Goal: Check status

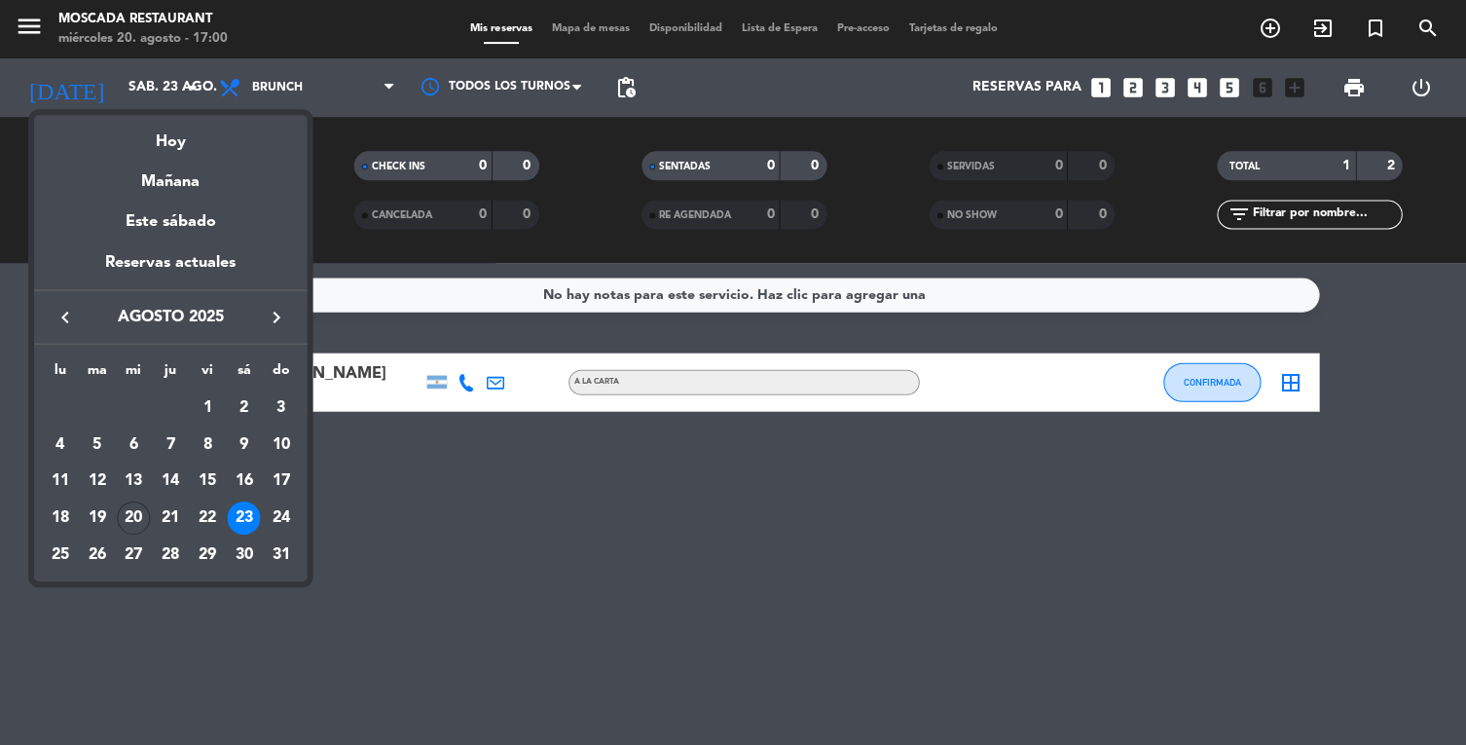
click at [171, 141] on div "Hoy" at bounding box center [170, 135] width 273 height 40
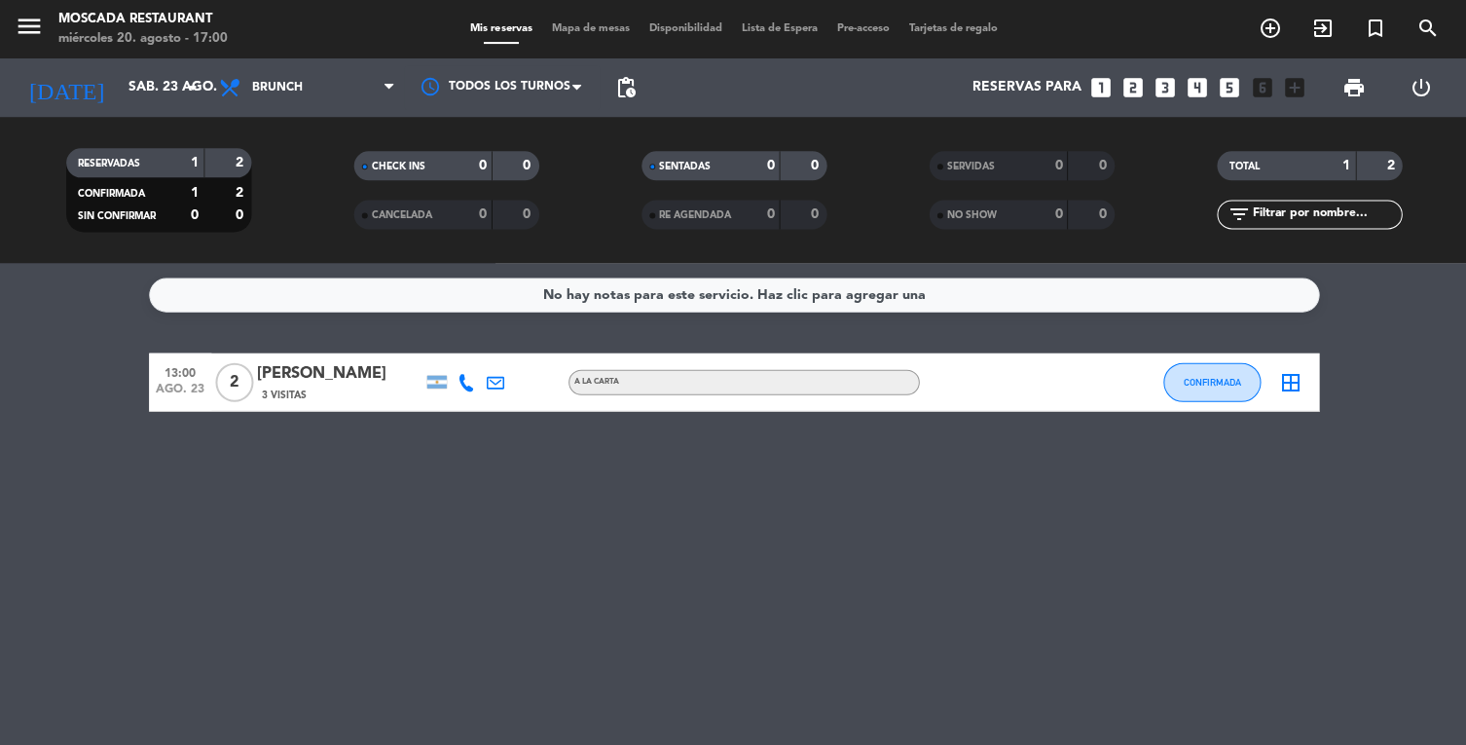
type input "mié. 20 ago."
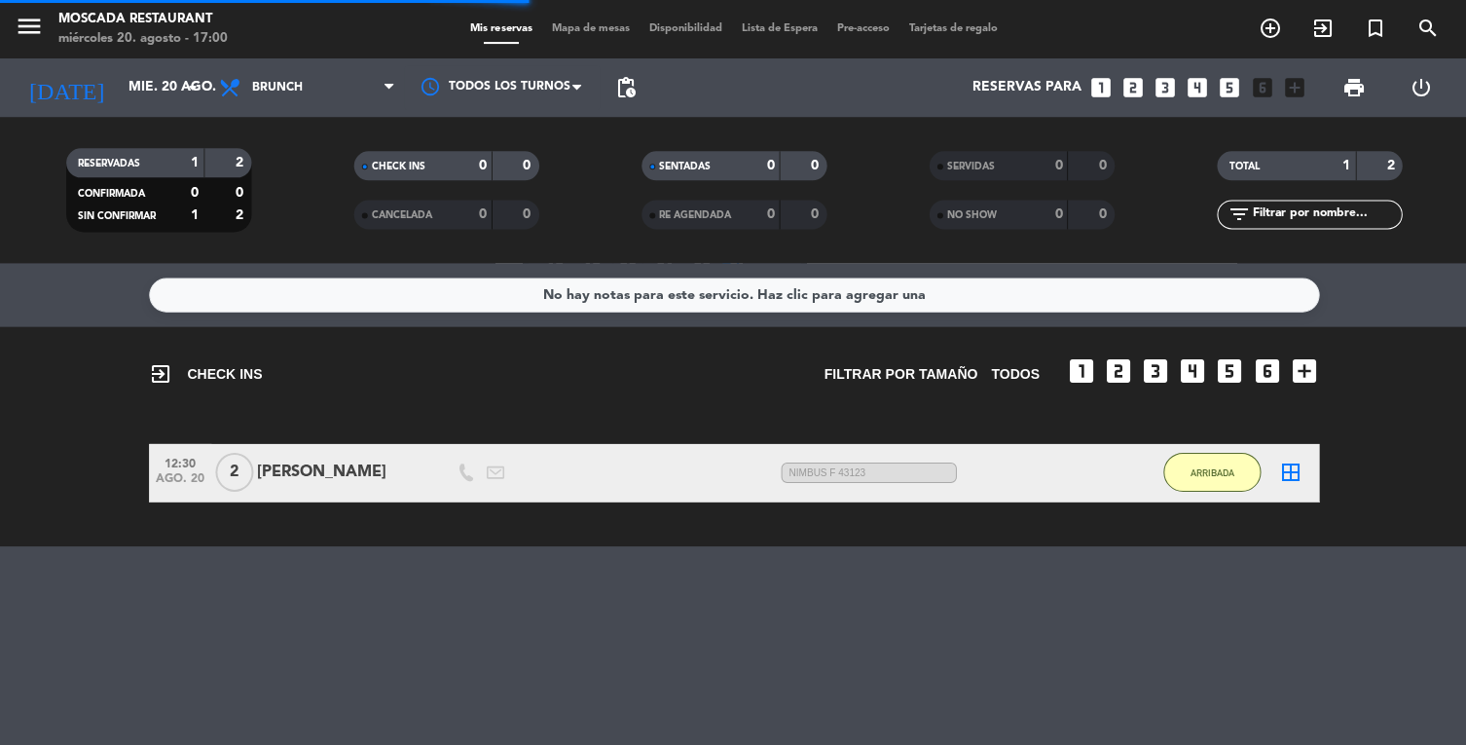
click at [143, 93] on input "mié. 20 ago." at bounding box center [210, 87] width 185 height 35
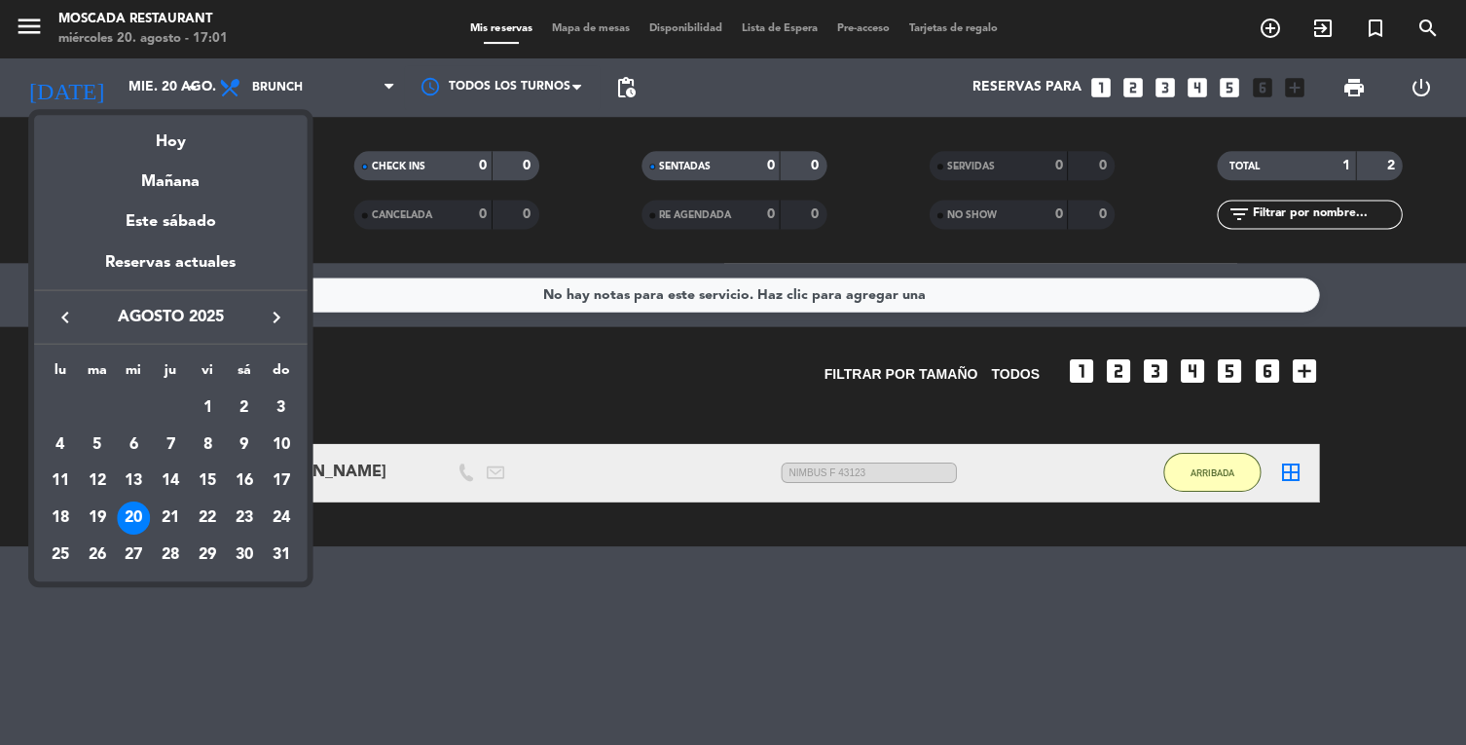
click at [156, 277] on div "Reservas actuales" at bounding box center [170, 269] width 273 height 40
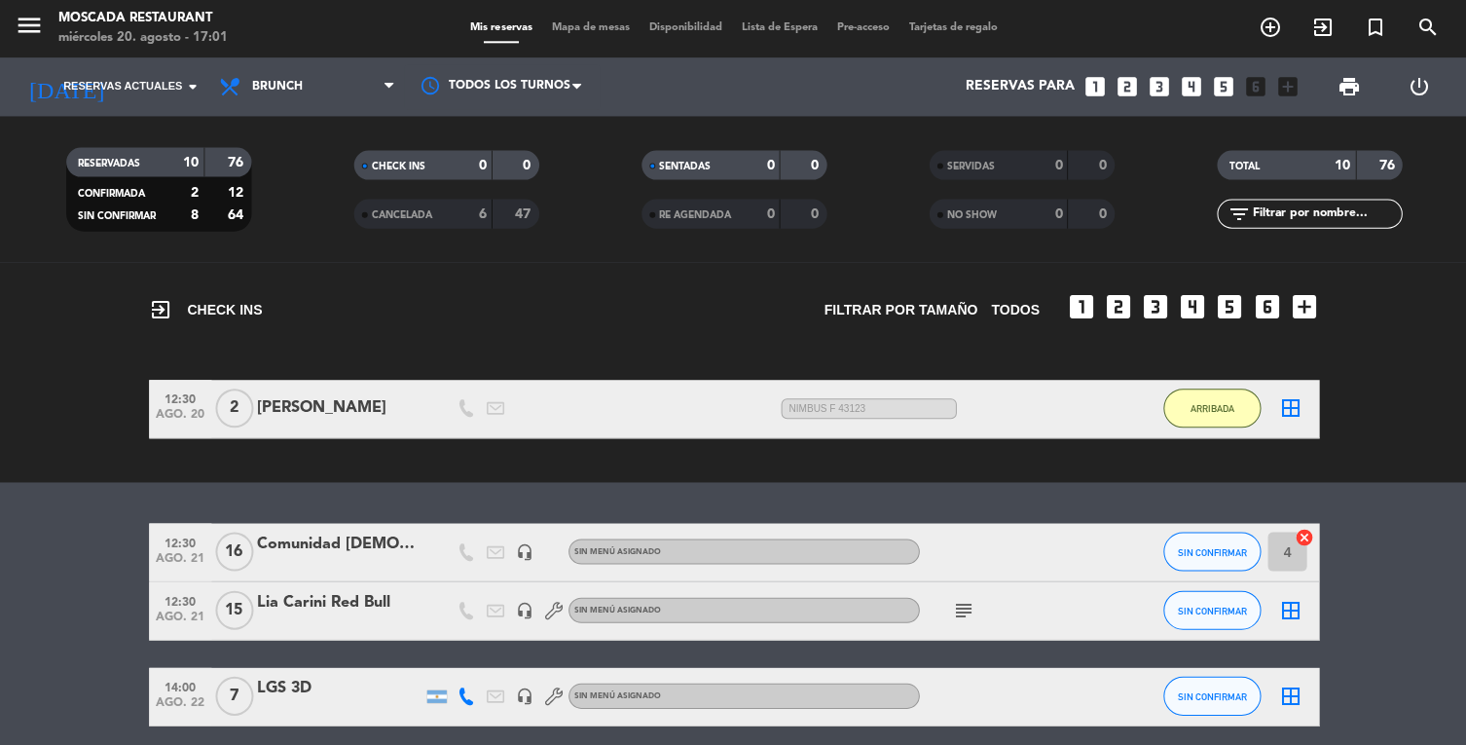
scroll to position [3, 0]
click at [264, 87] on span "Brunch" at bounding box center [276, 88] width 51 height 14
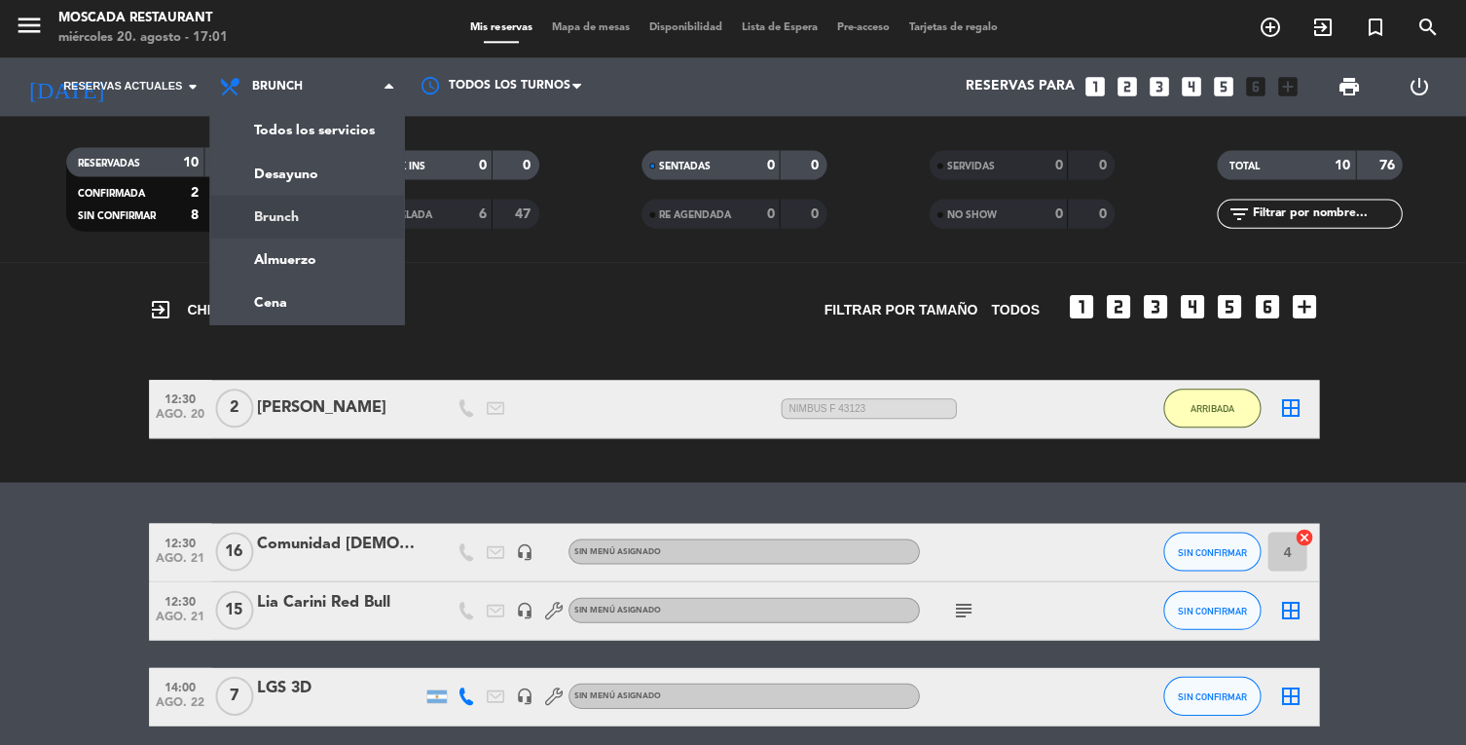
click at [313, 314] on ng-component "menu Moscada Restaurant miércoles 20. agosto - 17:01 Mis reservas Mapa de mesas…" at bounding box center [733, 372] width 1466 height 745
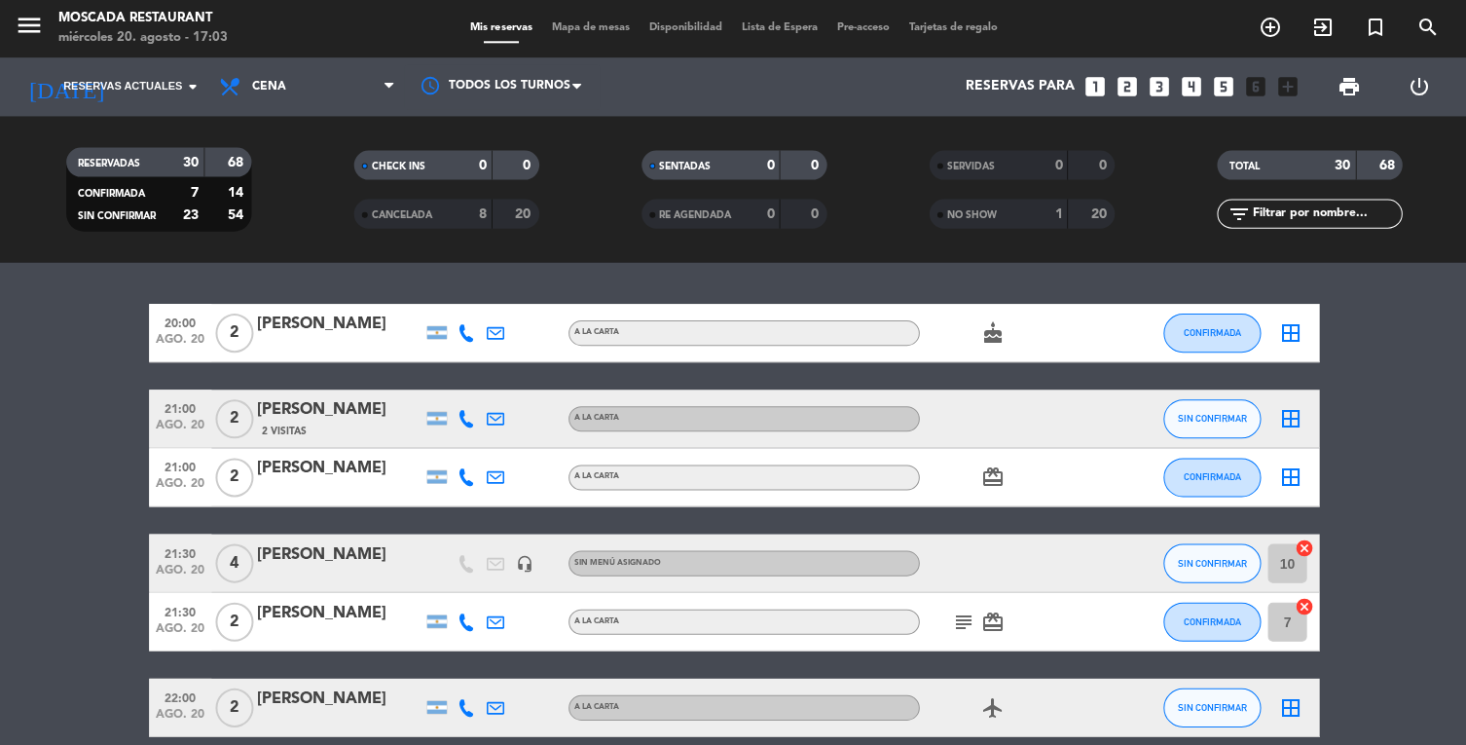
click at [171, 83] on input at bounding box center [210, 87] width 185 height 35
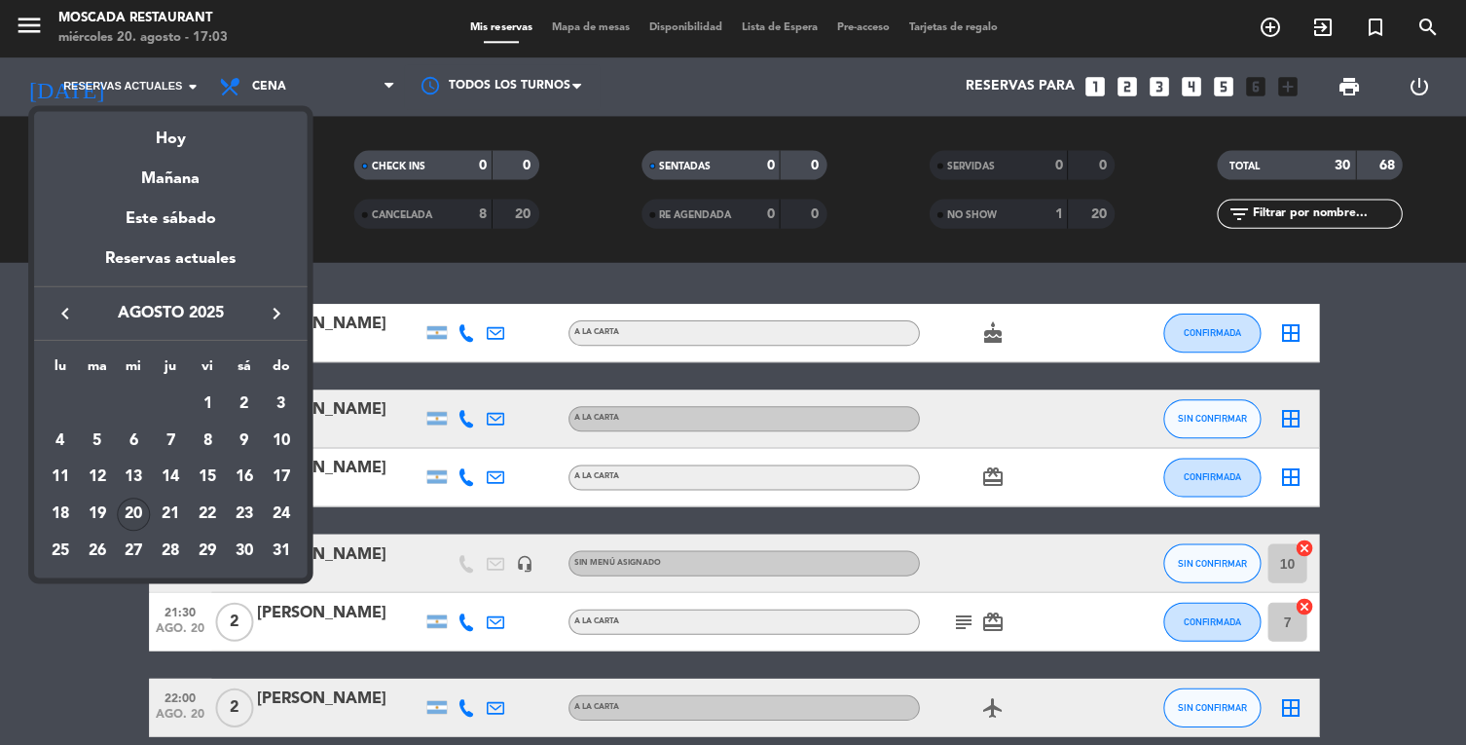
click at [166, 145] on div "Hoy" at bounding box center [170, 132] width 273 height 40
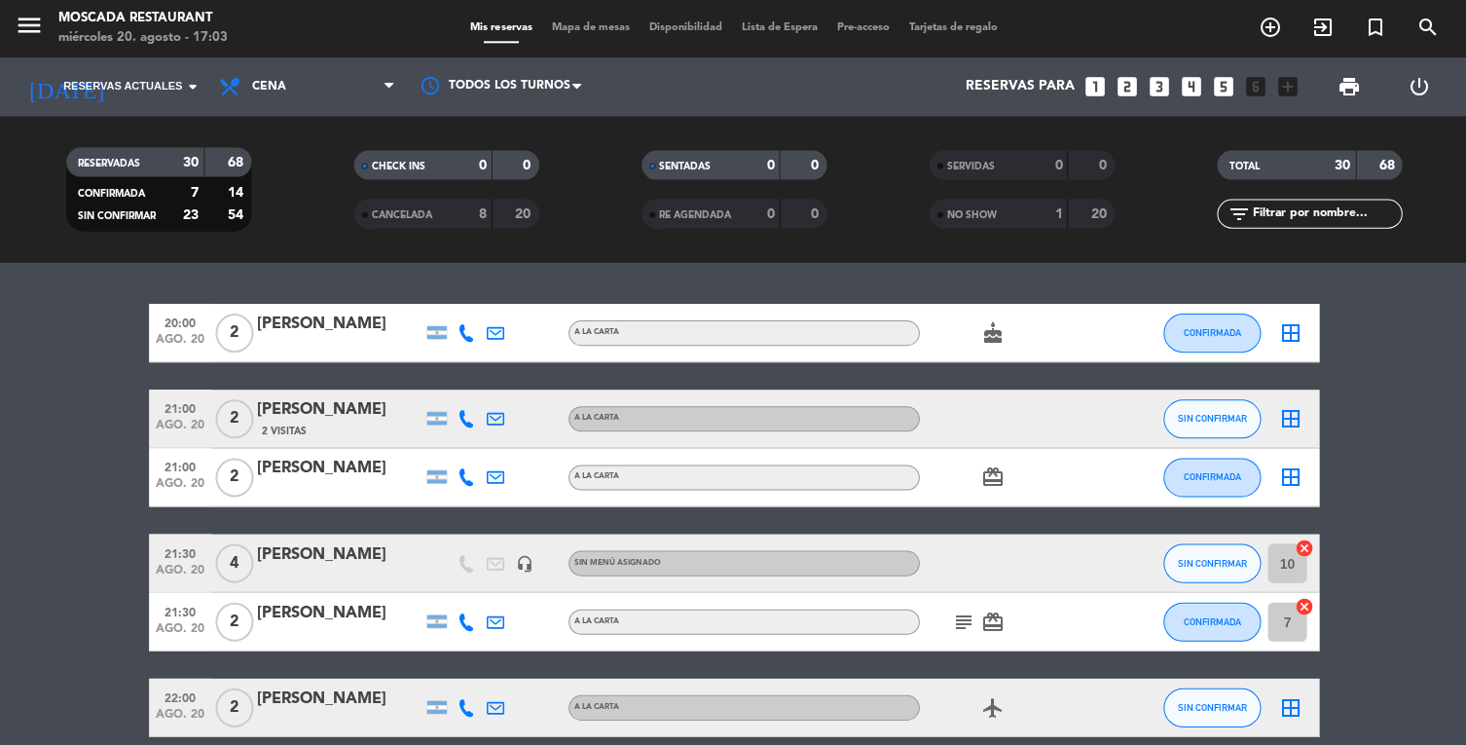
type input "mié. 20 ago."
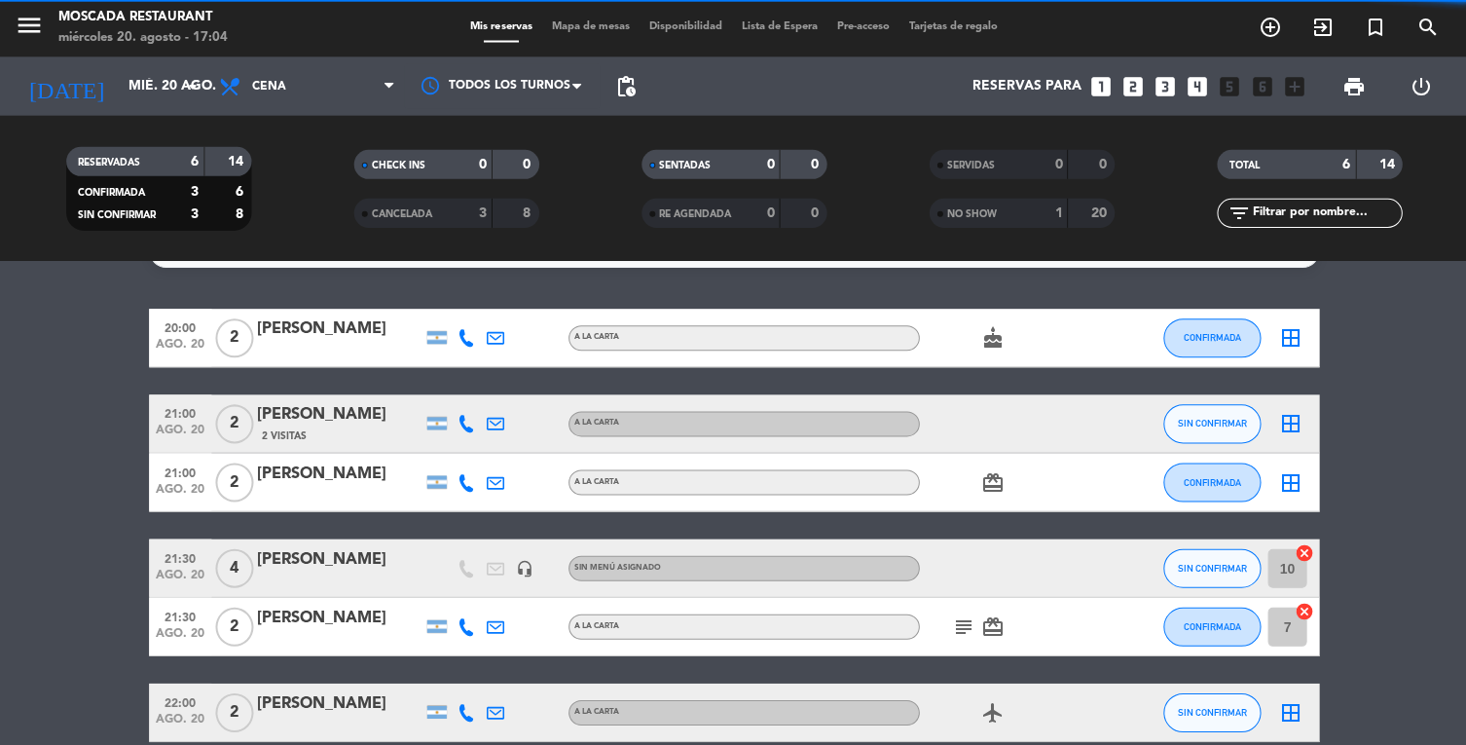
scroll to position [0, 0]
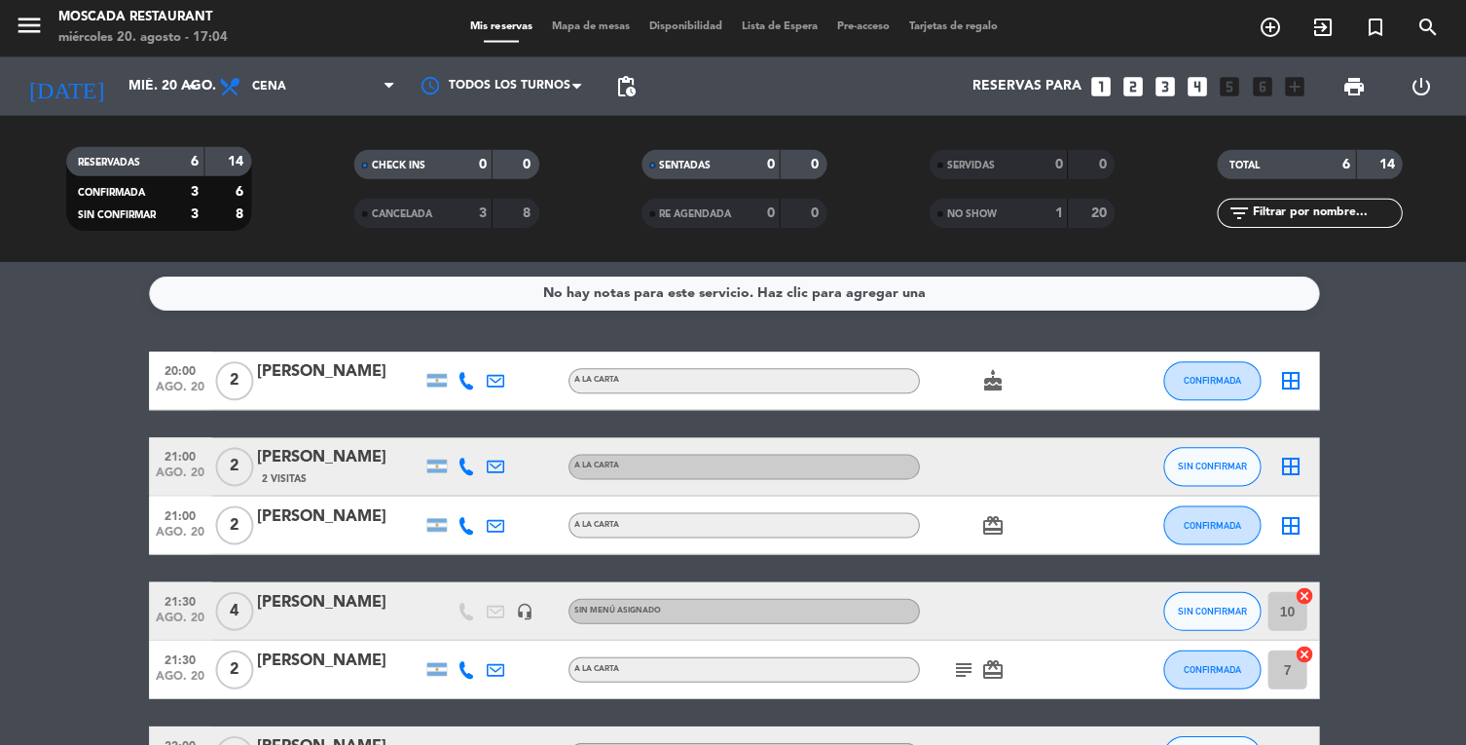
click at [428, 223] on div "CANCELADA" at bounding box center [403, 214] width 90 height 22
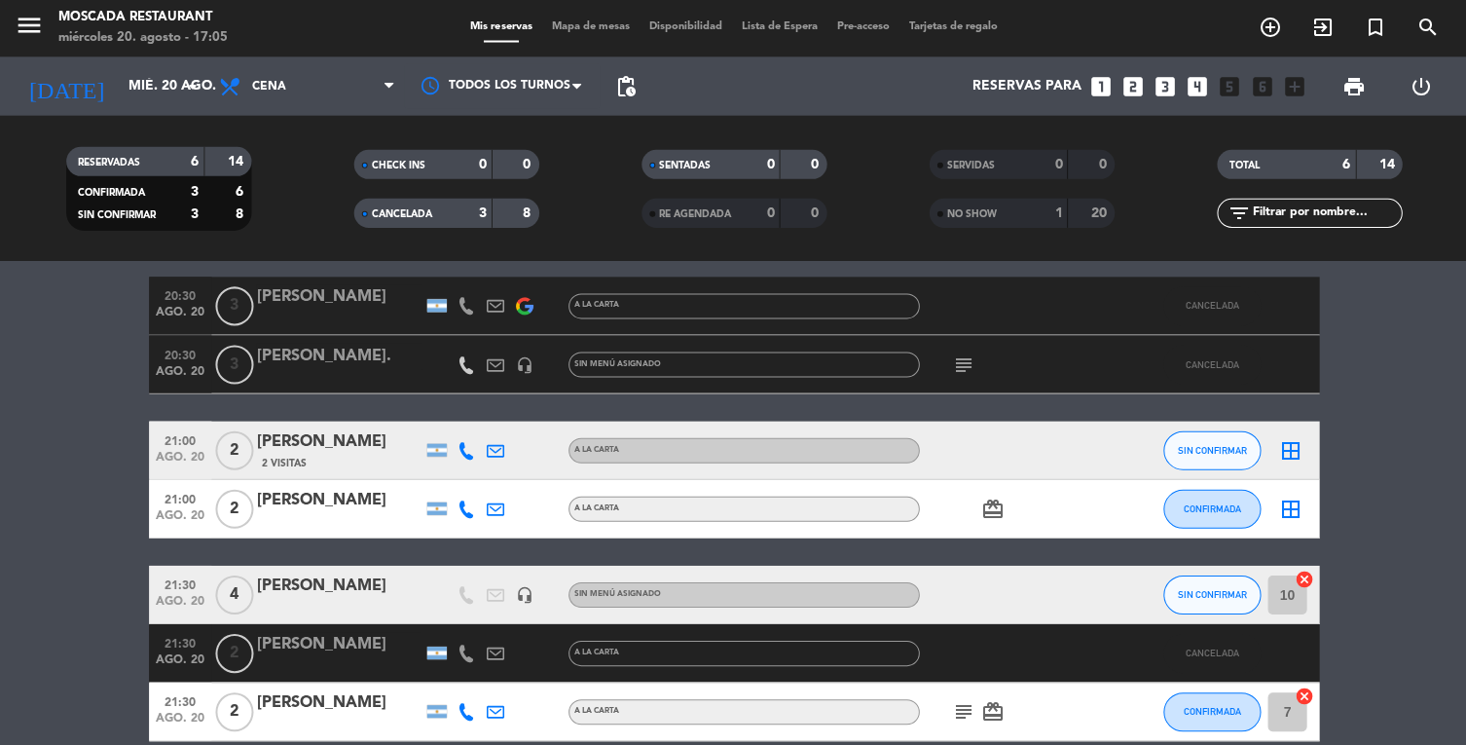
scroll to position [222, 0]
